Goal: Find specific page/section: Find specific page/section

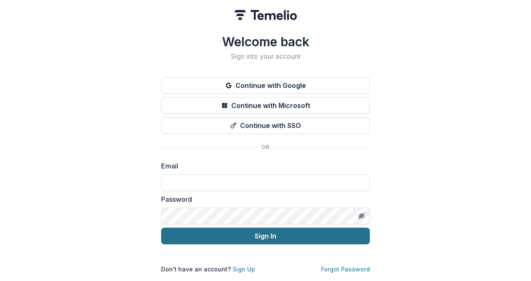
type input "**********"
click at [268, 232] on button "Sign In" at bounding box center [265, 236] width 209 height 17
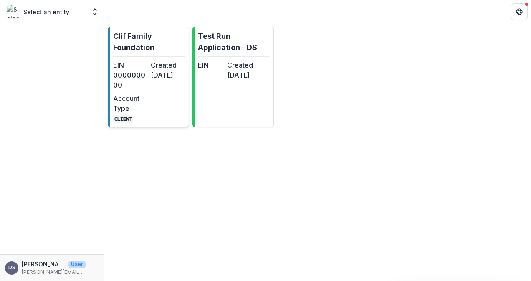
click at [131, 44] on p "Clif Family Foundation" at bounding box center [149, 41] width 72 height 23
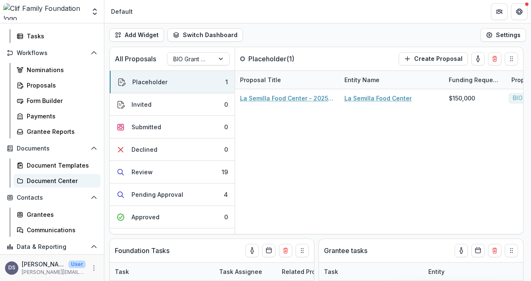
scroll to position [64, 0]
